Goal: Transaction & Acquisition: Purchase product/service

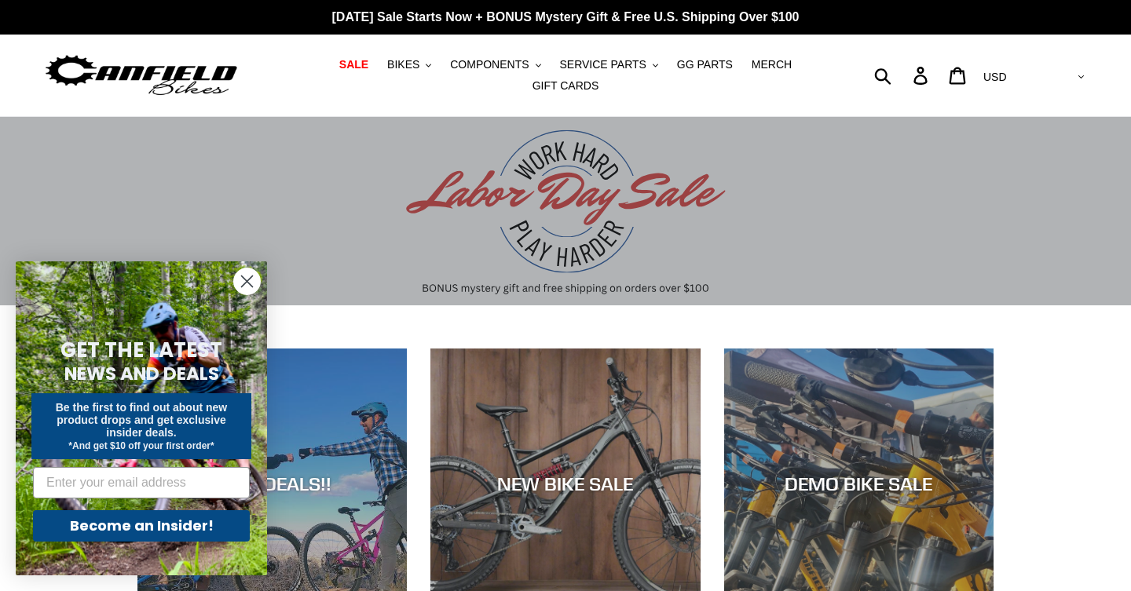
click at [243, 281] on circle "Close dialog" at bounding box center [247, 282] width 26 height 26
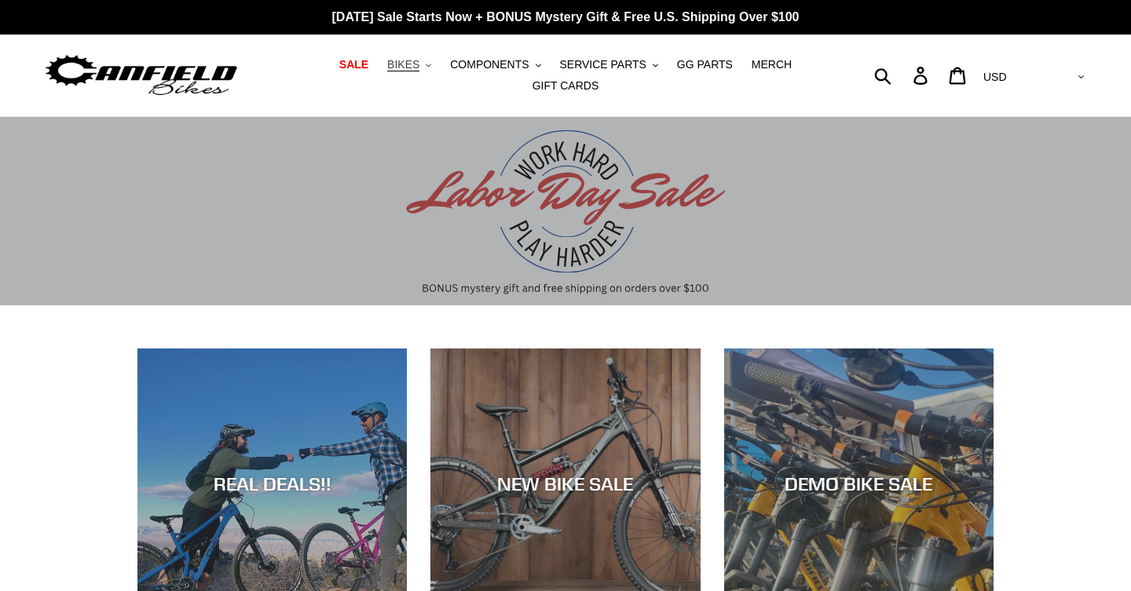
click at [414, 66] on span "BIKES" at bounding box center [403, 64] width 32 height 13
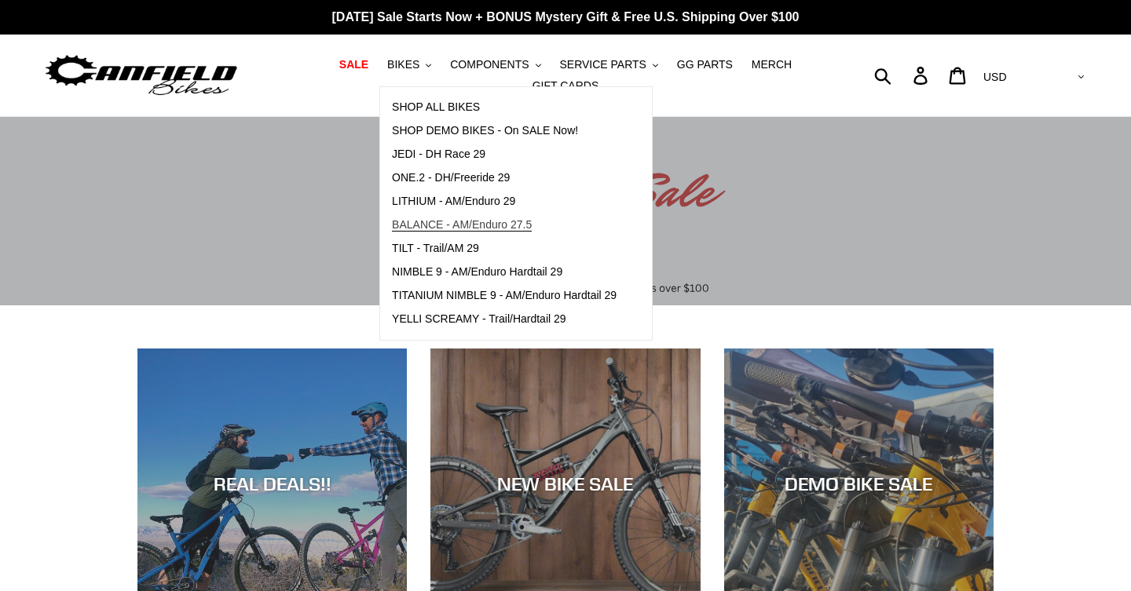
click at [480, 220] on span "BALANCE - AM/Enduro 27.5" at bounding box center [462, 224] width 140 height 13
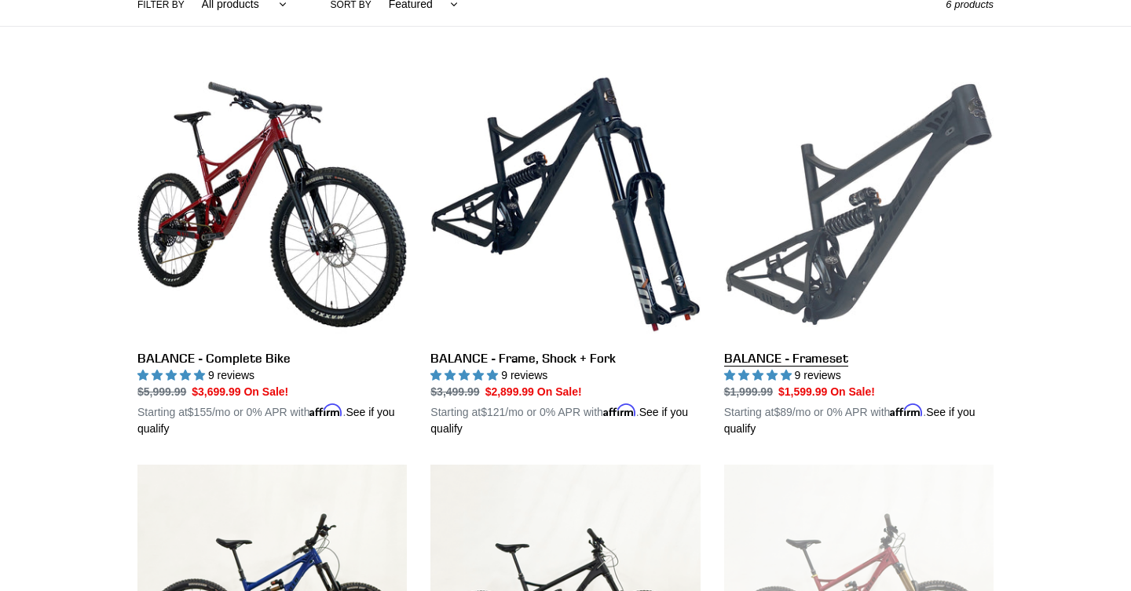
scroll to position [395, 0]
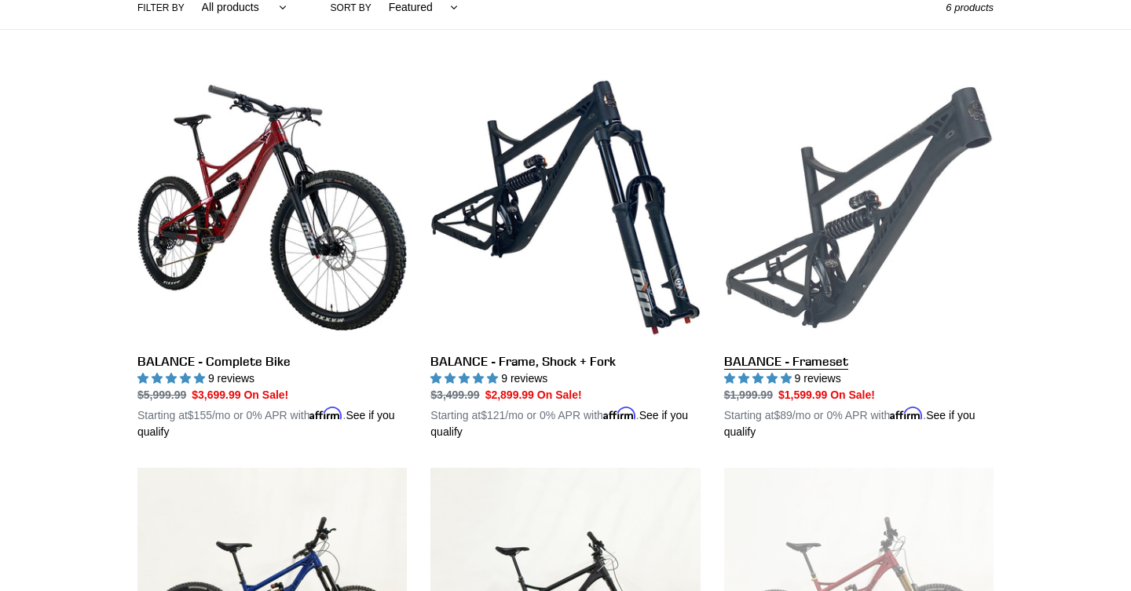
click at [837, 264] on link "BALANCE - Frameset" at bounding box center [858, 257] width 269 height 368
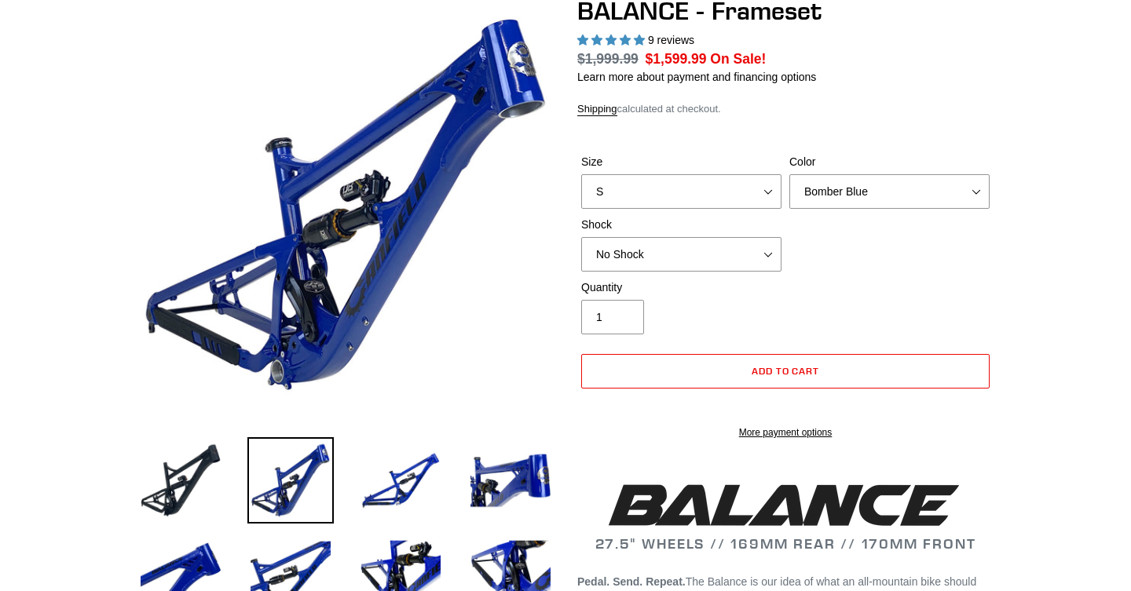
scroll to position [164, 0]
select select "highest-rating"
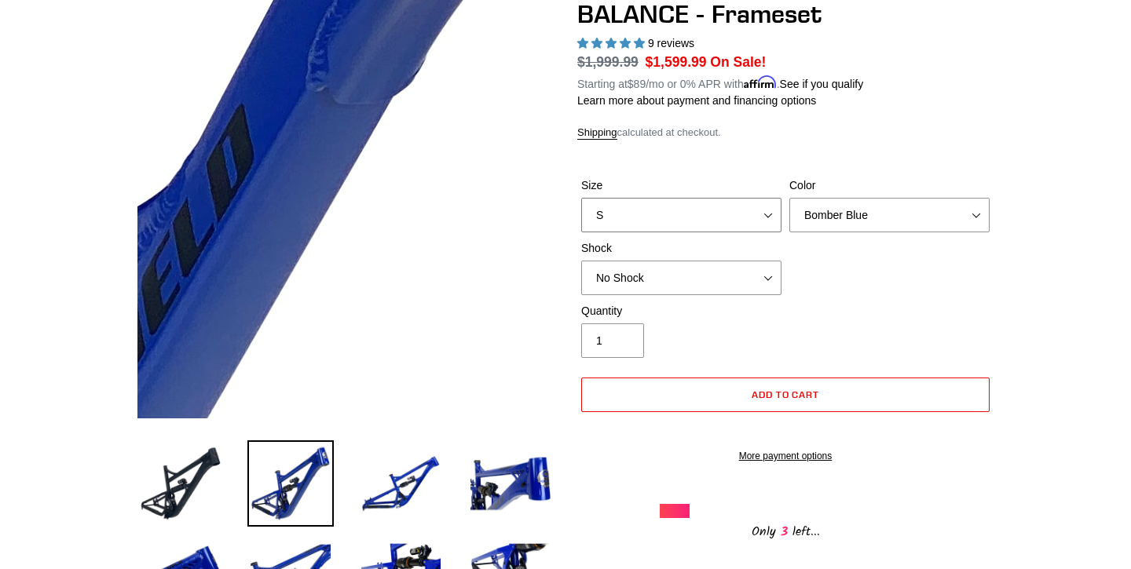
scroll to position [152, 0]
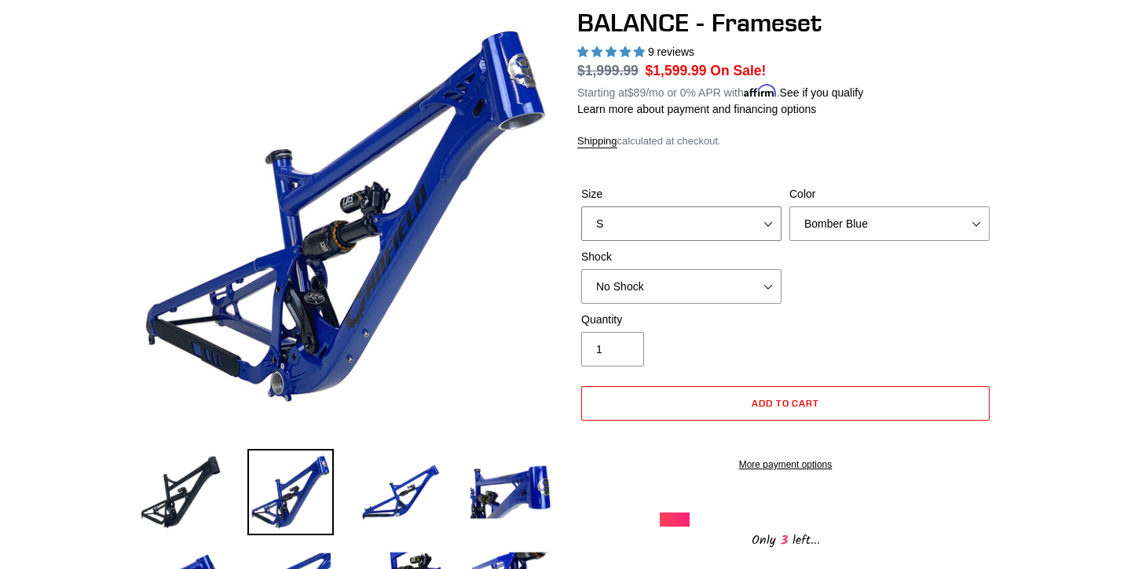
select select "L"
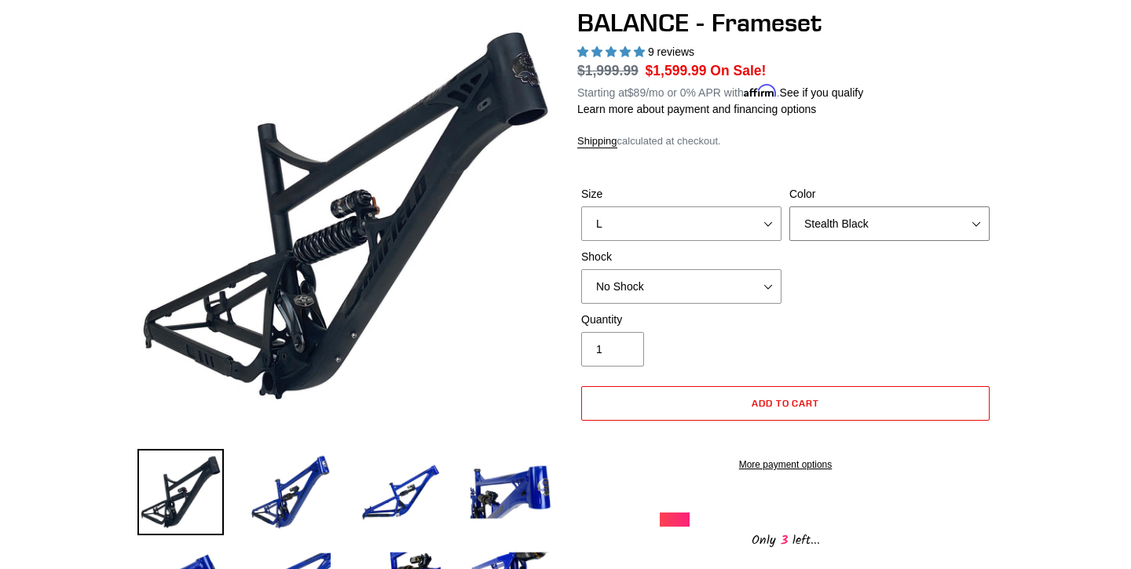
select select "Bomber Blue"
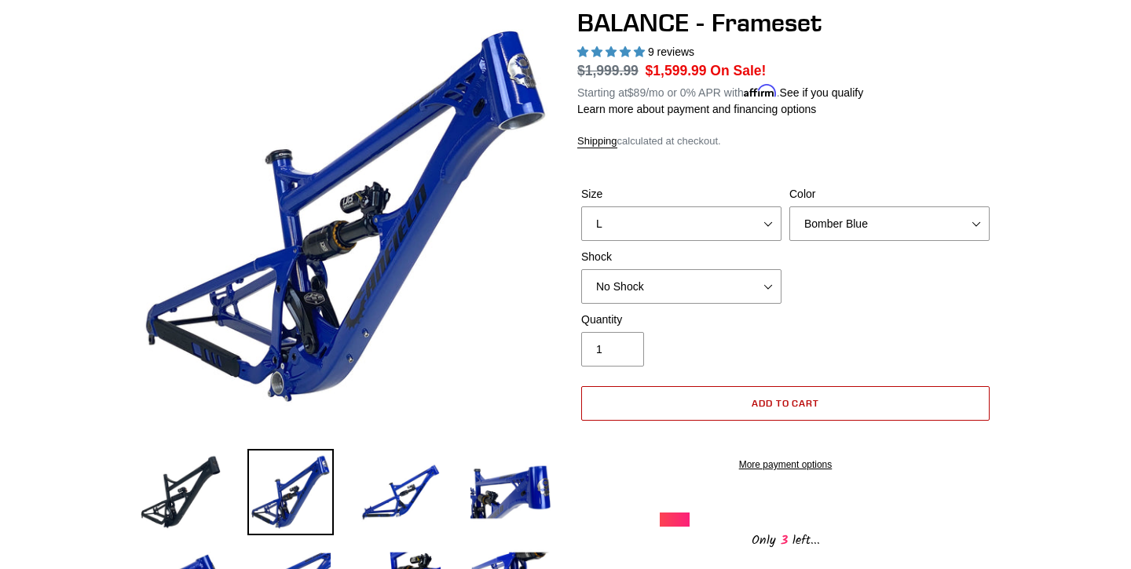
click at [733, 401] on button "Add to cart" at bounding box center [785, 403] width 408 height 35
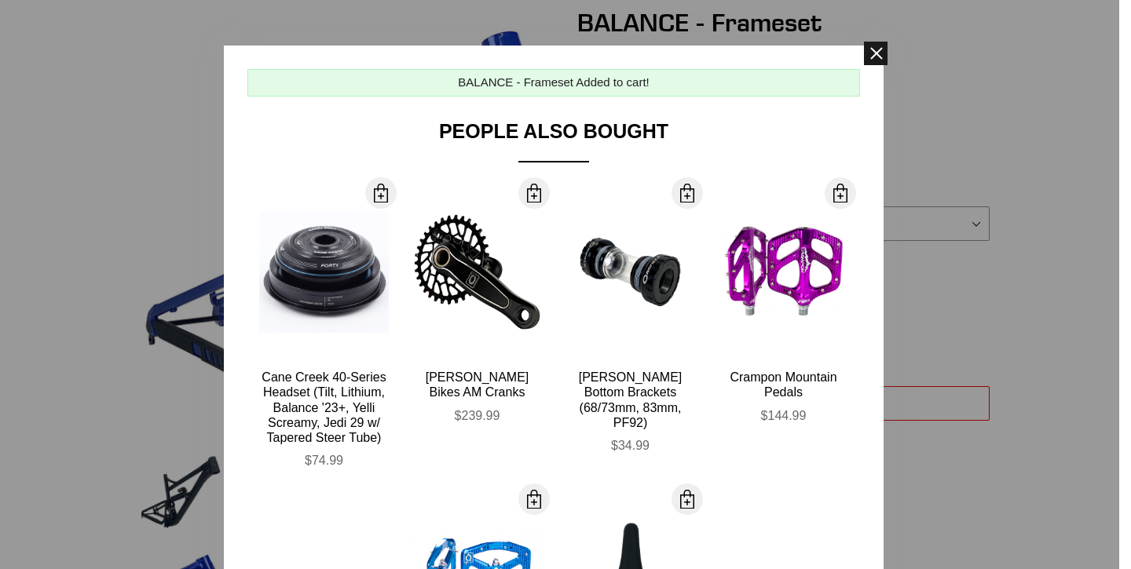
click at [881, 44] on span at bounding box center [876, 54] width 24 height 24
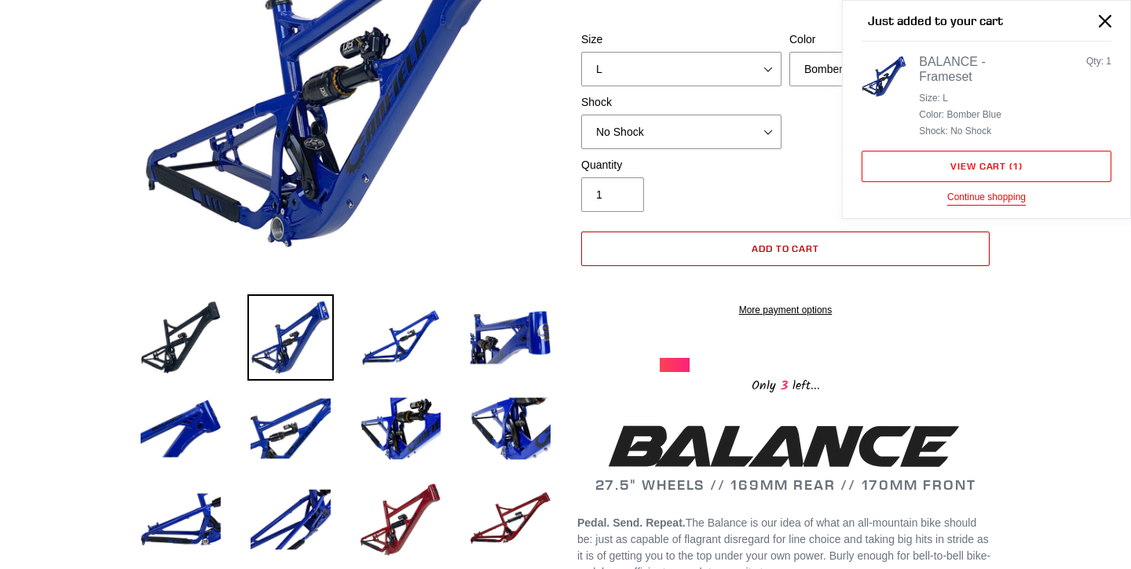
scroll to position [311, 0]
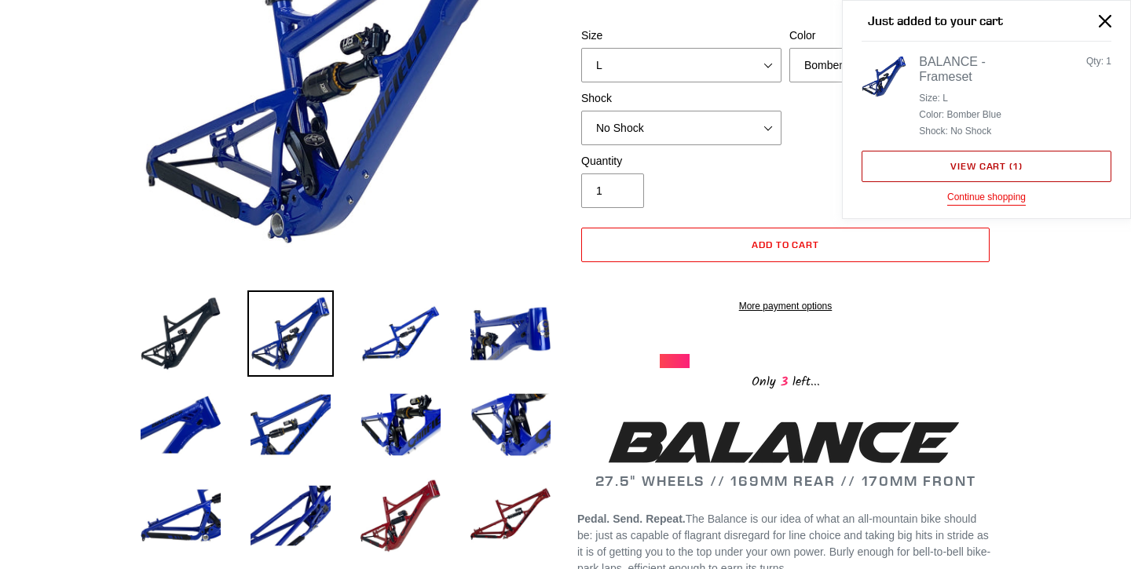
click at [910, 165] on link "View cart ( 1 )" at bounding box center [987, 166] width 250 height 31
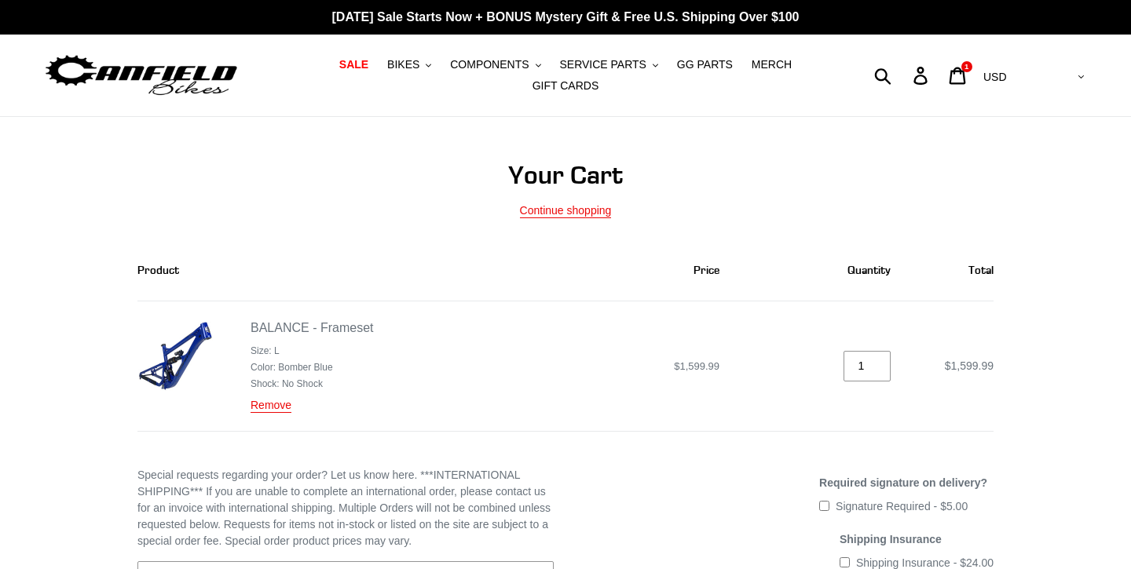
scroll to position [1, 0]
